Goal: Task Accomplishment & Management: Use online tool/utility

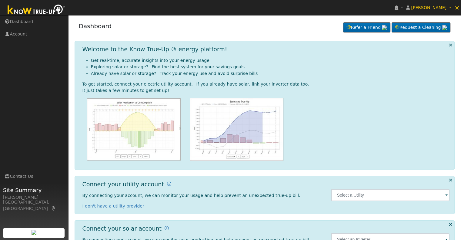
click at [447, 195] on span at bounding box center [447, 195] width 2 height 7
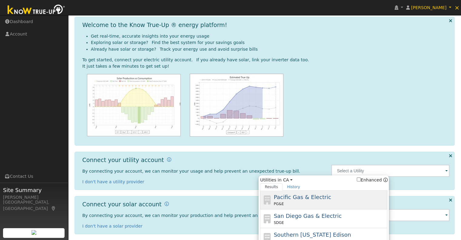
scroll to position [20, 0]
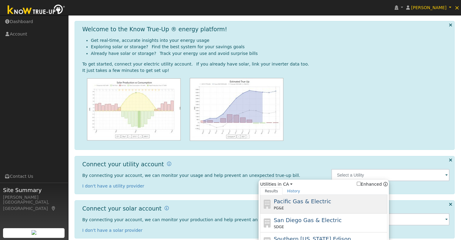
click at [312, 202] on span "Pacific Gas & Electric" at bounding box center [302, 201] width 57 height 6
type input "PG&E"
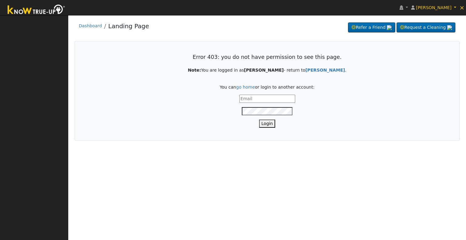
type input "[PERSON_NAME][EMAIL_ADDRESS][DOMAIN_NAME]"
click at [268, 123] on button "Login" at bounding box center [267, 124] width 16 height 8
